Goal: Check status

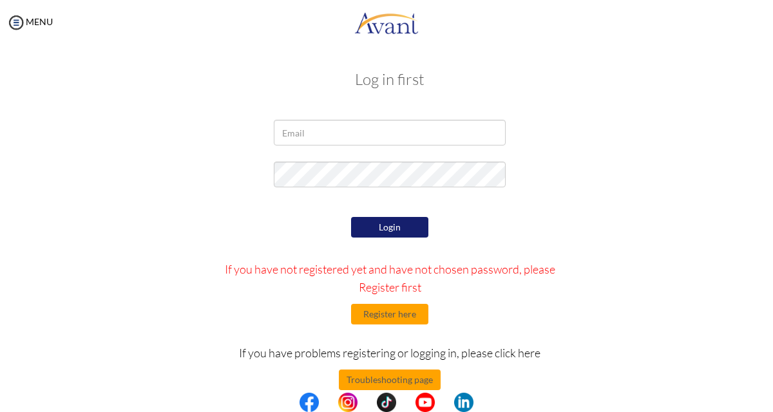
type input "[PERSON_NAME][EMAIL_ADDRESS][DOMAIN_NAME]"
click at [388, 222] on button "Login" at bounding box center [389, 227] width 77 height 21
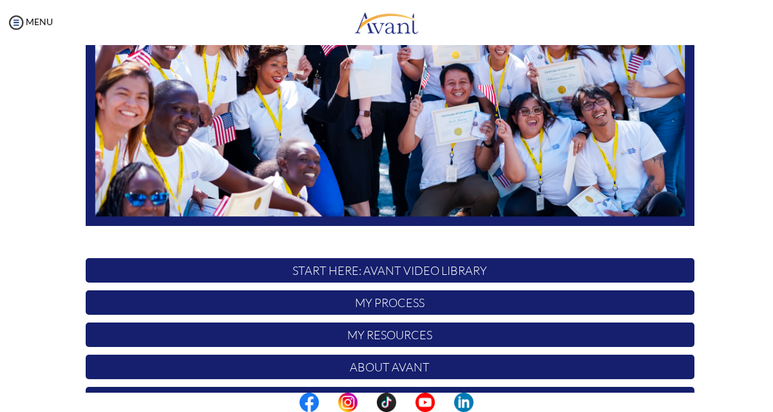
scroll to position [303, 0]
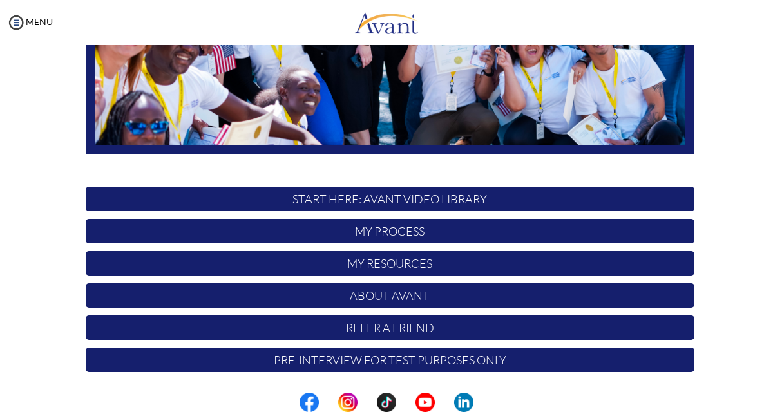
click at [385, 232] on p "My Process" at bounding box center [390, 231] width 608 height 24
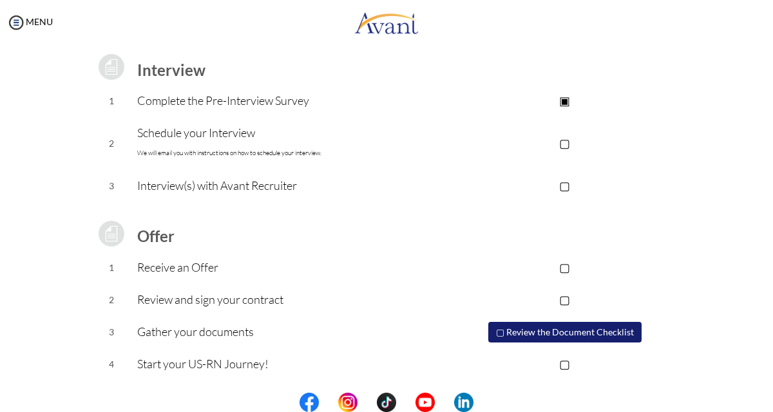
scroll to position [170, 0]
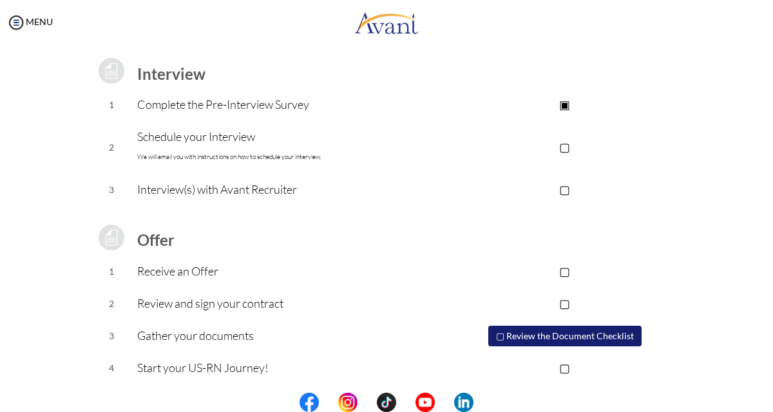
click at [568, 145] on p "▢" at bounding box center [564, 147] width 258 height 18
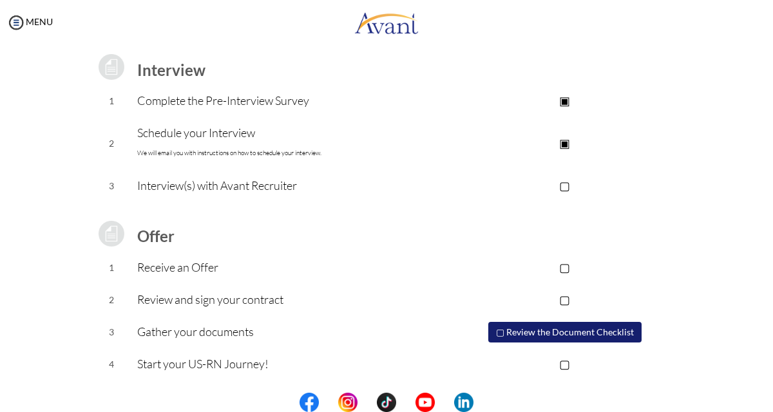
click at [565, 182] on p "▢" at bounding box center [564, 185] width 258 height 18
click at [569, 184] on p "▣" at bounding box center [564, 185] width 258 height 18
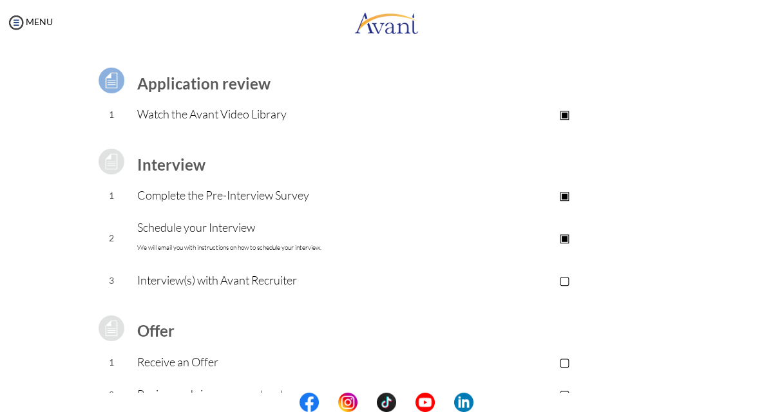
scroll to position [0, 0]
